Goal: Task Accomplishment & Management: Manage account settings

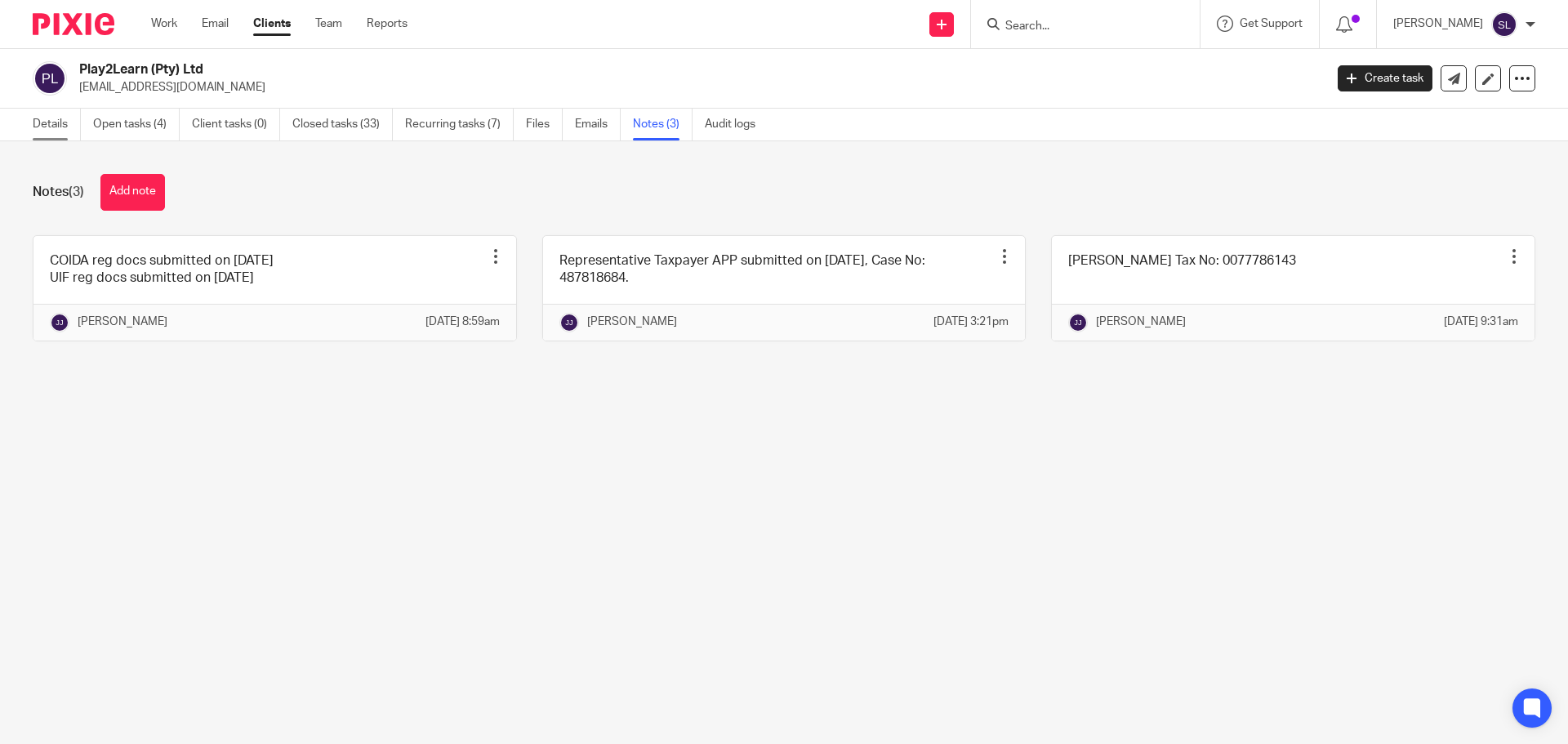
click at [49, 125] on link "Details" at bounding box center [57, 124] width 48 height 32
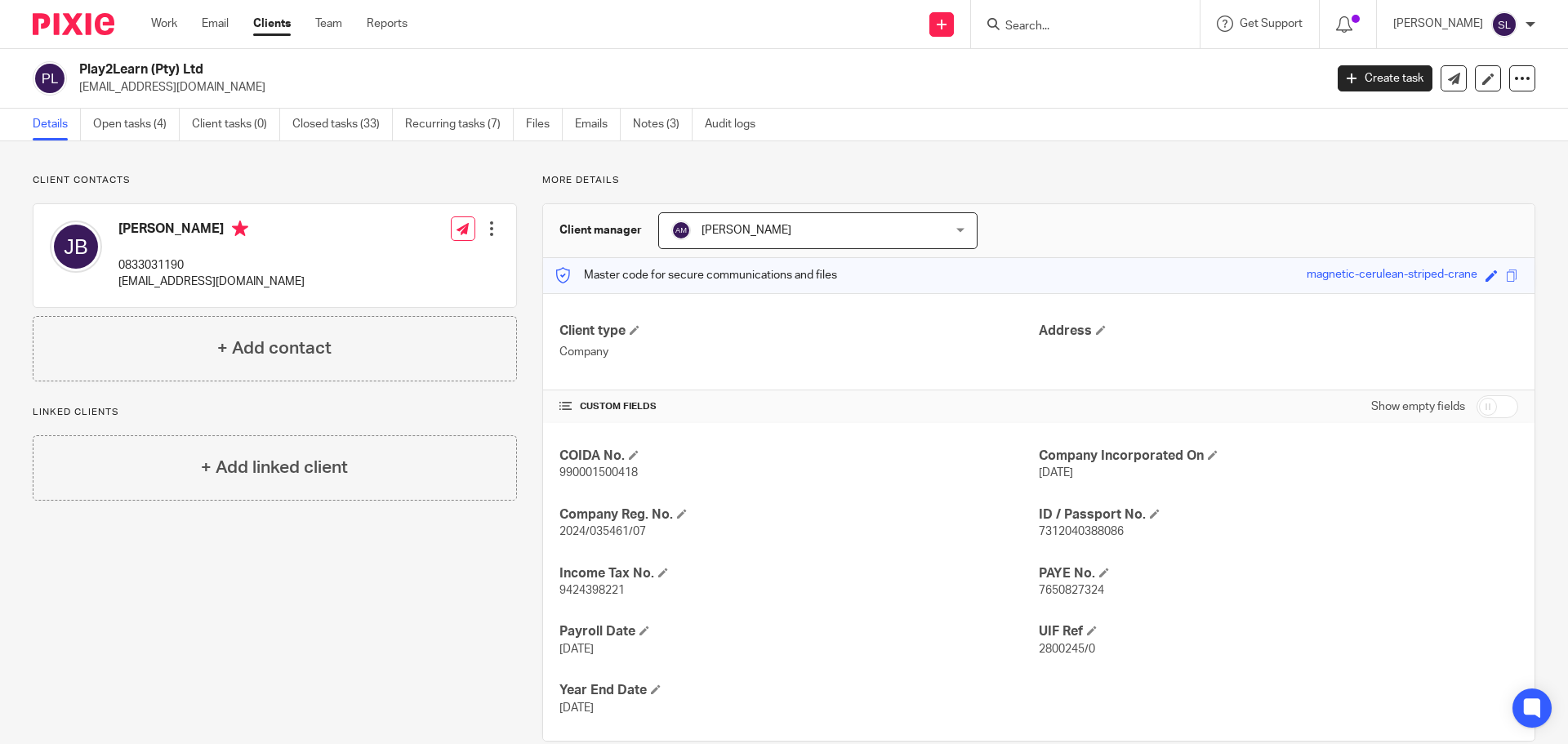
click at [1077, 22] on input "Search" at bounding box center [1077, 27] width 147 height 15
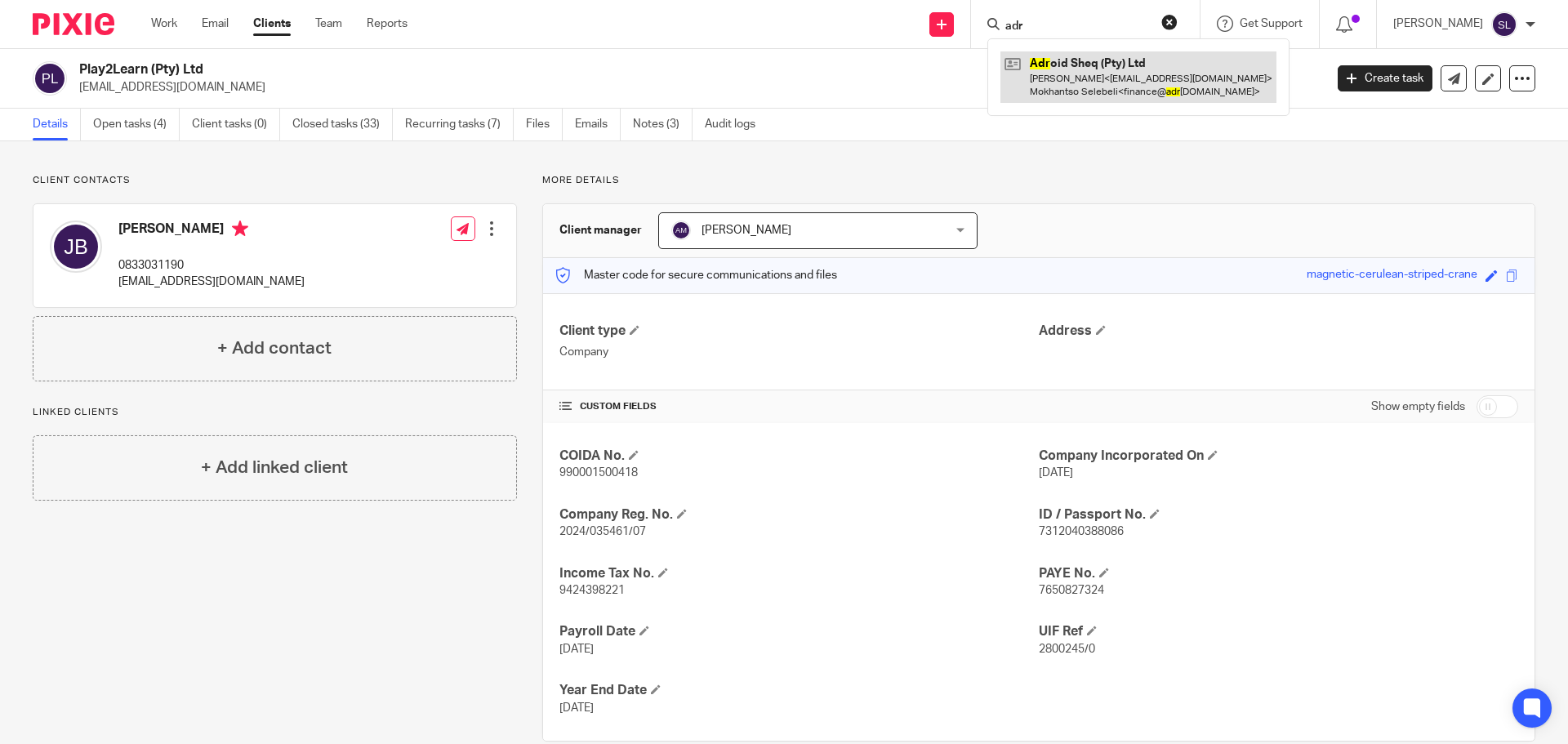
type input "adr"
click at [1076, 74] on link at bounding box center [1138, 76] width 276 height 51
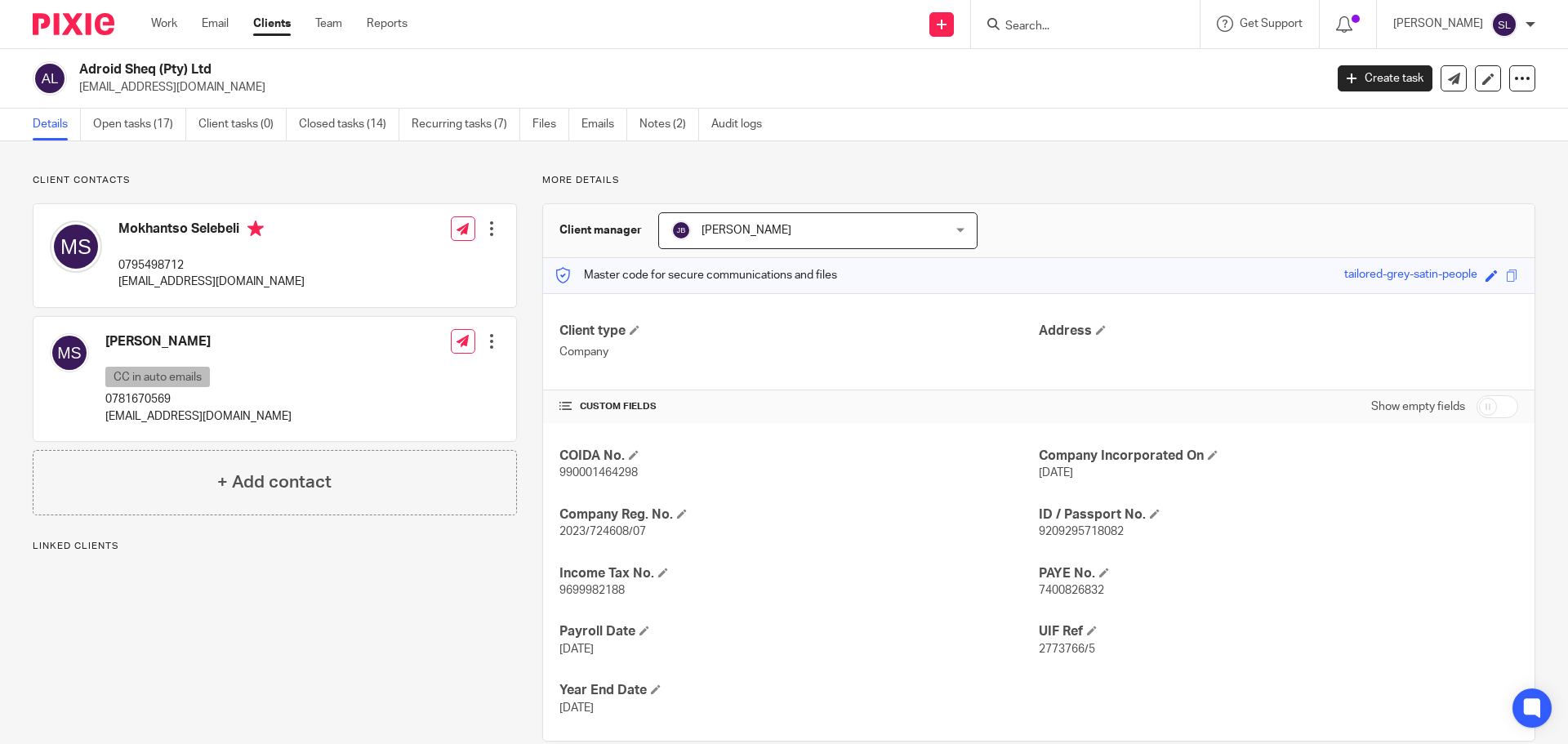
scroll to position [30, 0]
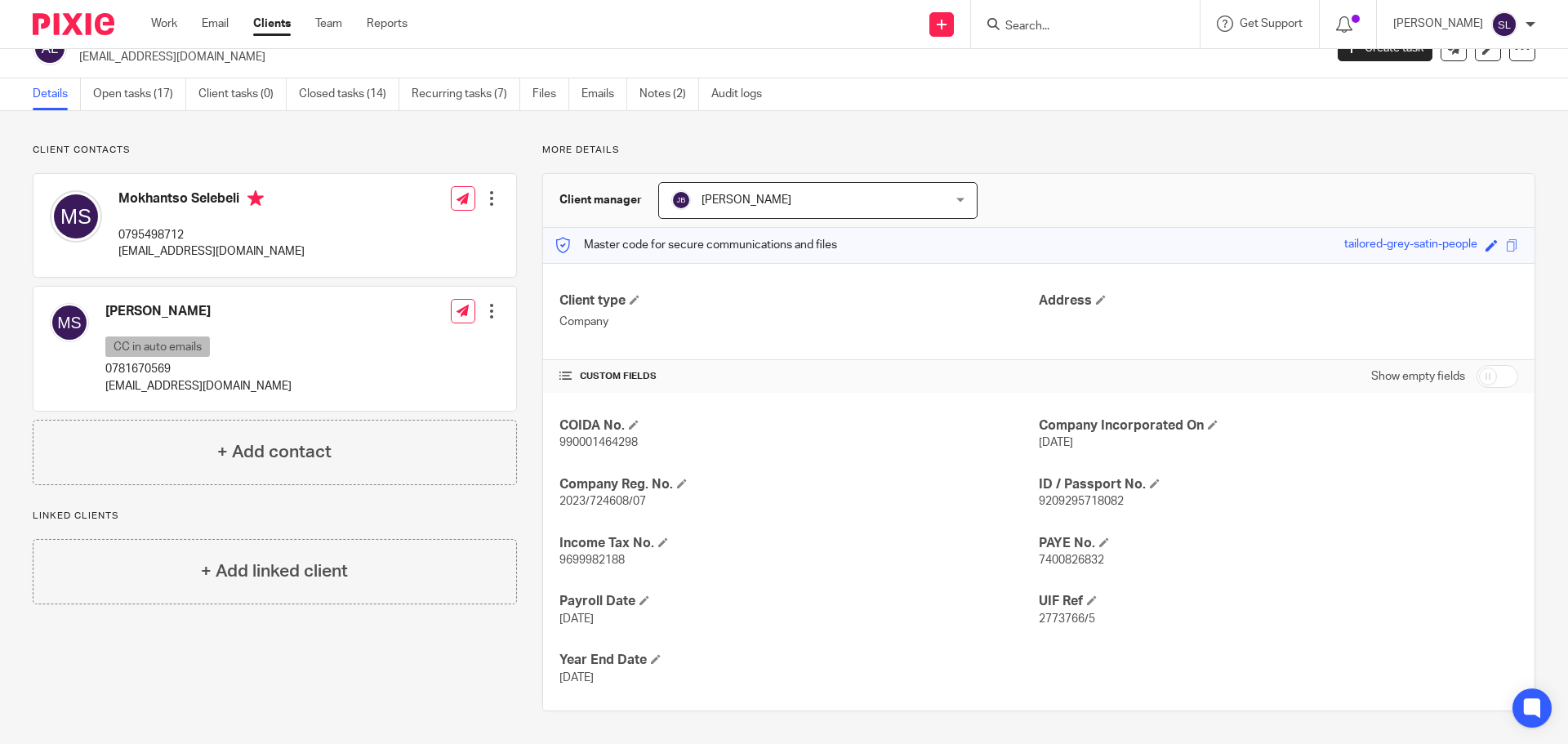
click at [1004, 34] on input "Search" at bounding box center [1077, 27] width 147 height 15
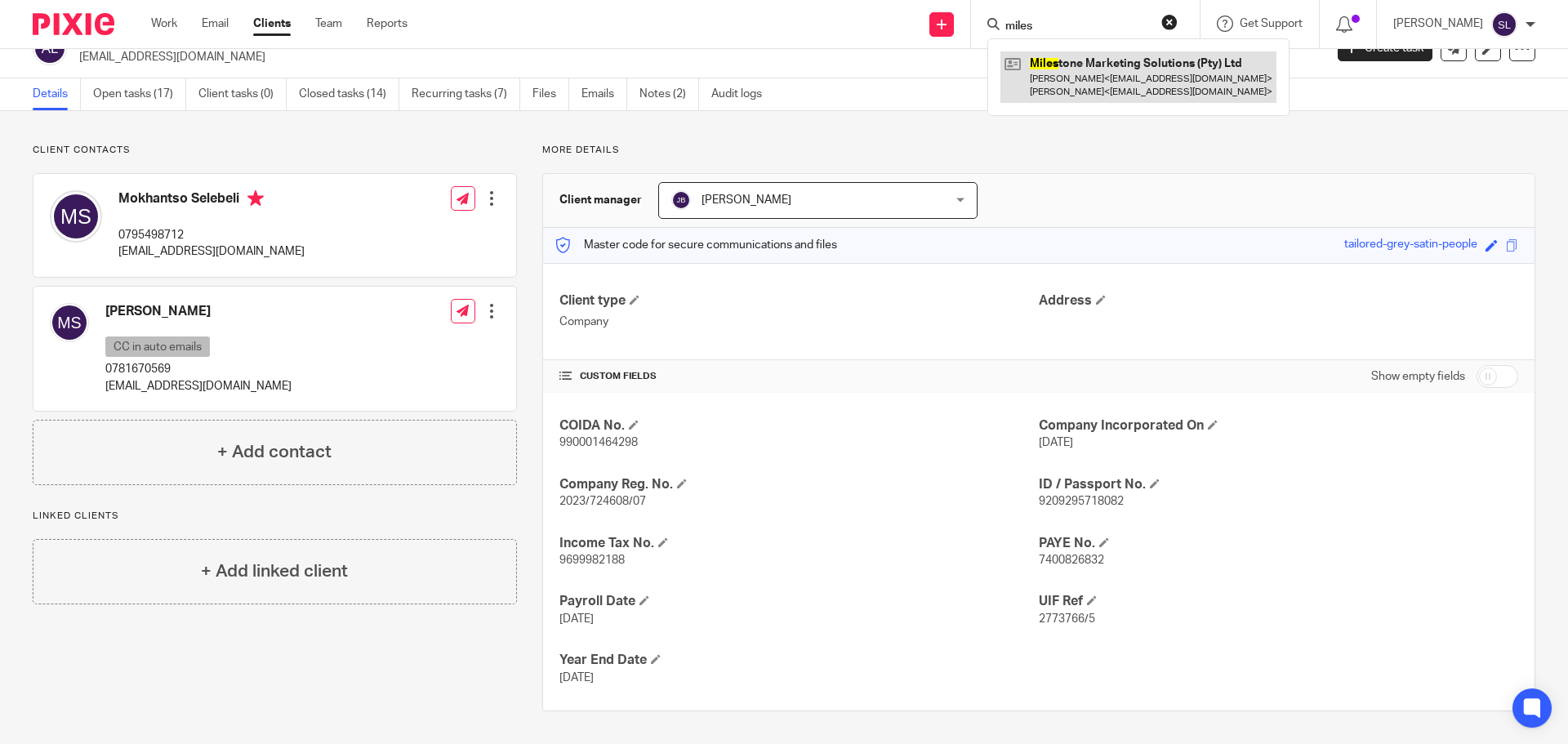
type input "miles"
click at [1111, 74] on link at bounding box center [1138, 76] width 276 height 51
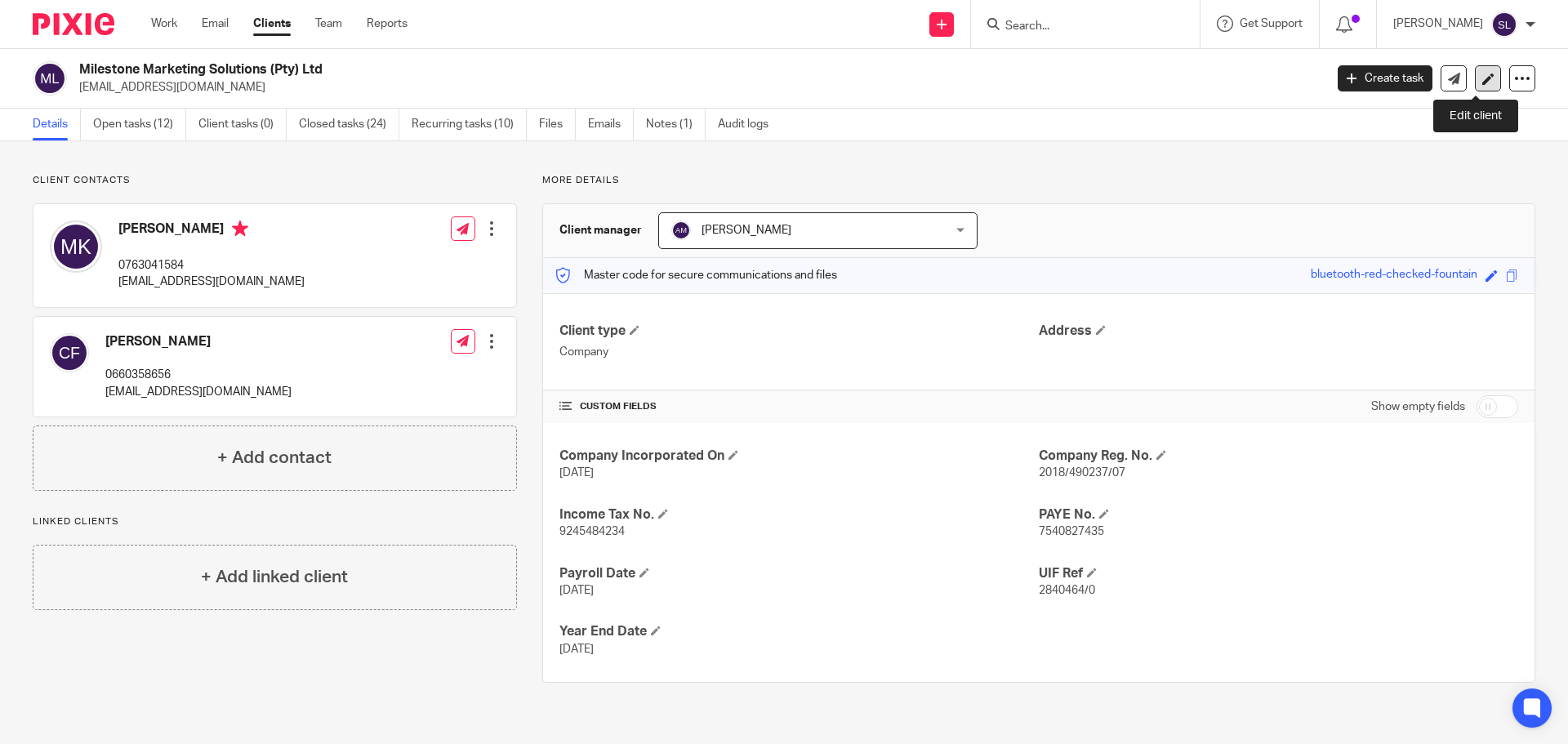
click at [1482, 81] on link at bounding box center [1488, 78] width 26 height 26
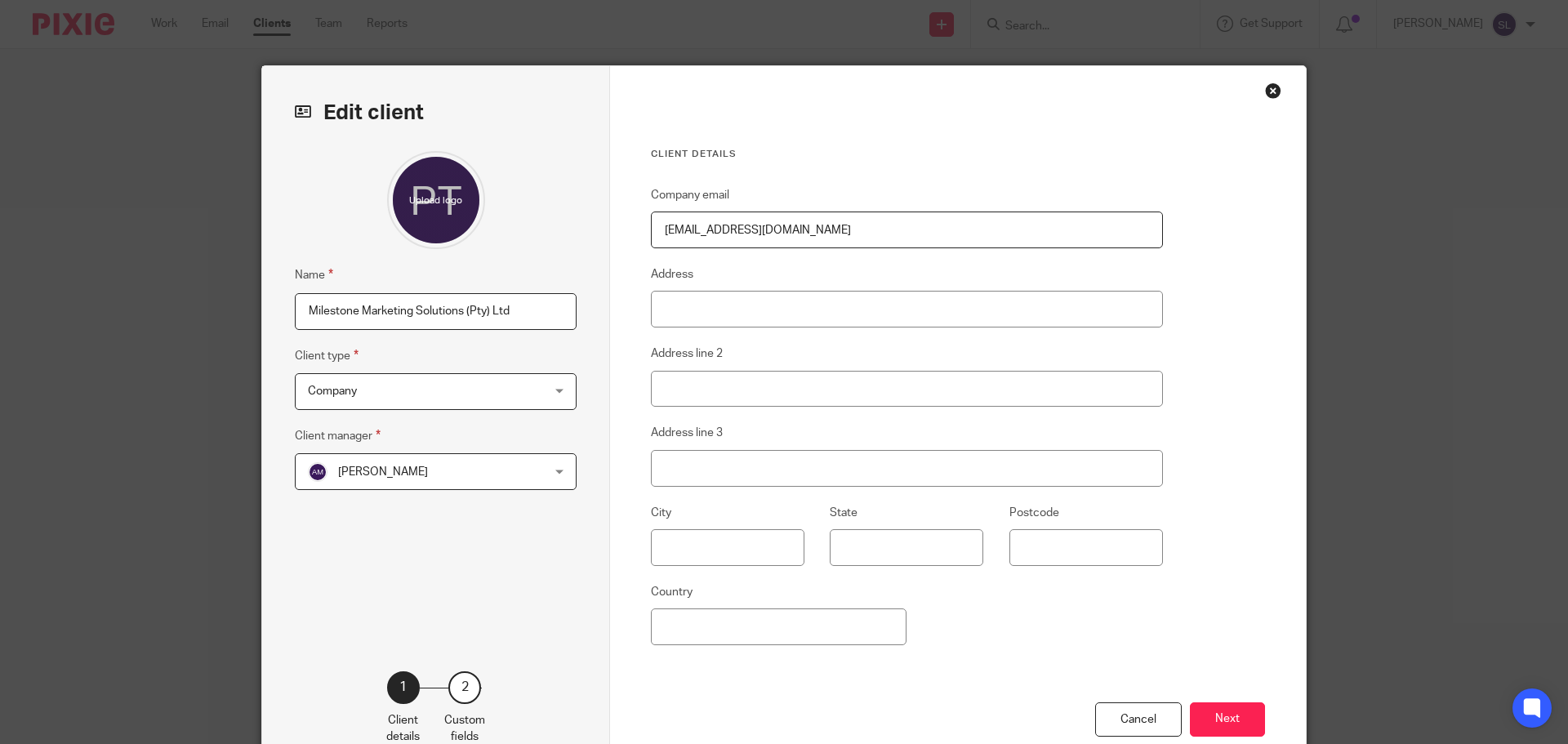
click at [406, 310] on input "Milestone Marketing Solutions (Pty) Ltd" at bounding box center [436, 311] width 282 height 37
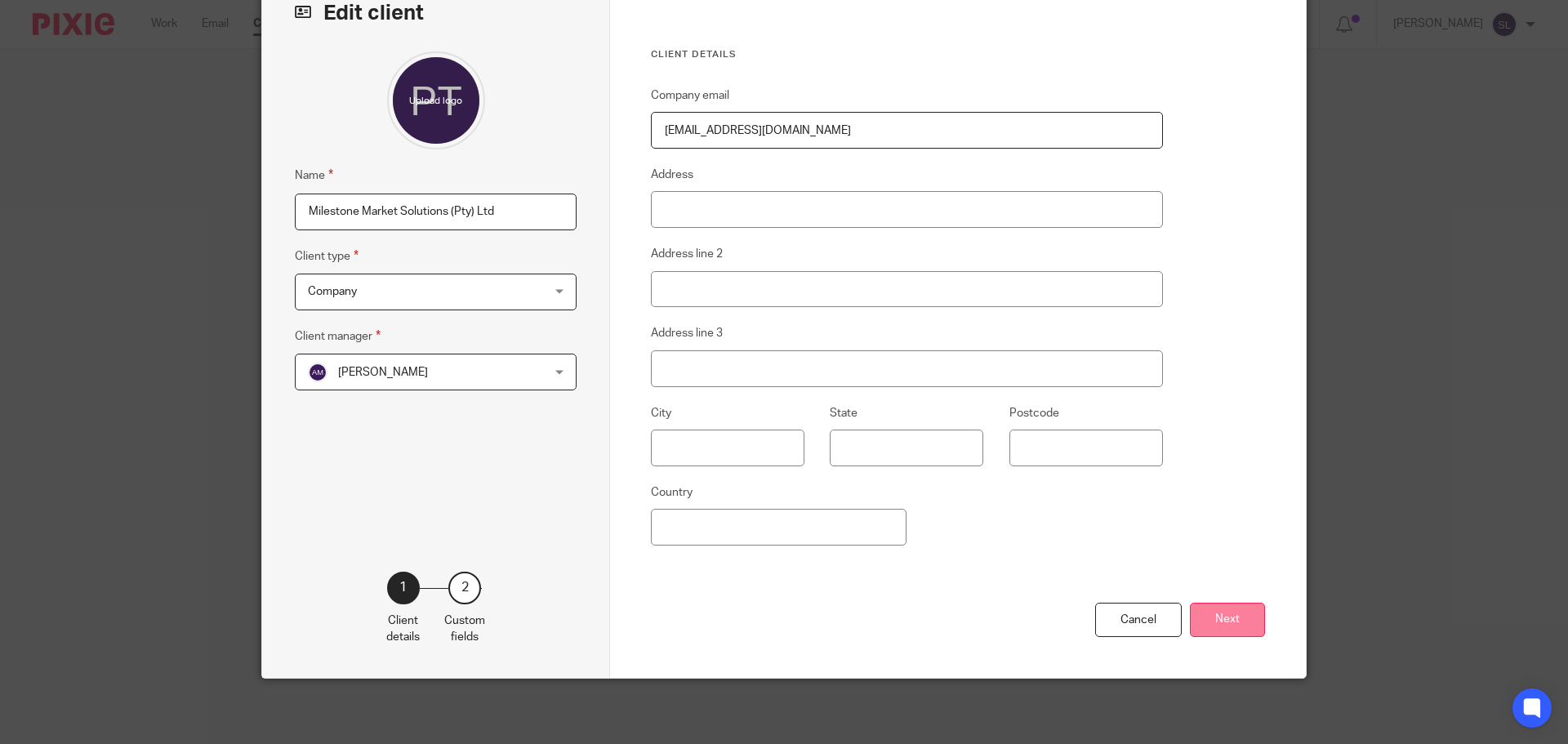
type input "Milestone Market Solutions (Pty) Ltd"
click at [1209, 613] on button "Next" at bounding box center [1227, 620] width 75 height 35
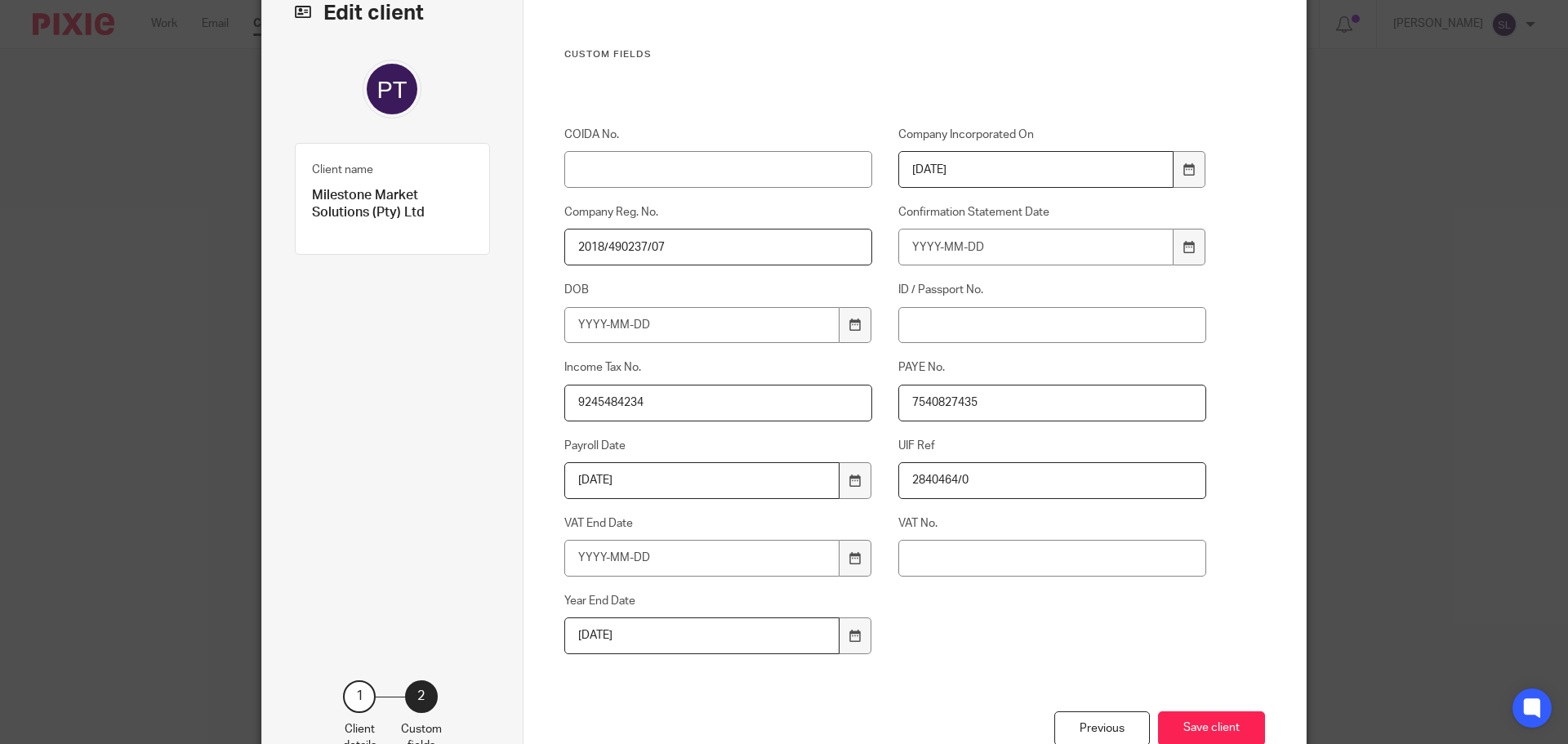
scroll to position [208, 0]
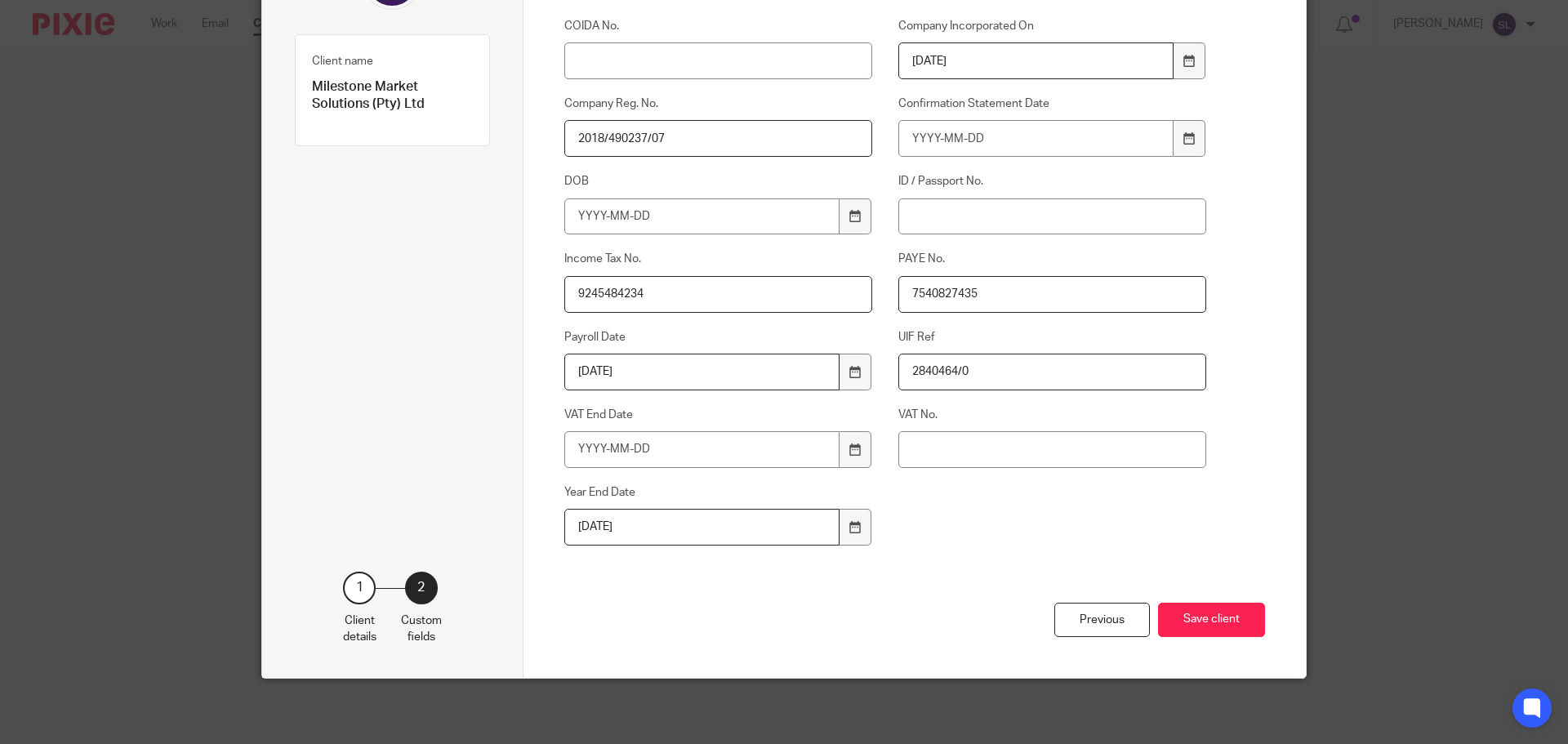
click at [1210, 614] on button "Save client" at bounding box center [1211, 620] width 107 height 35
